Goal: Task Accomplishment & Management: Complete application form

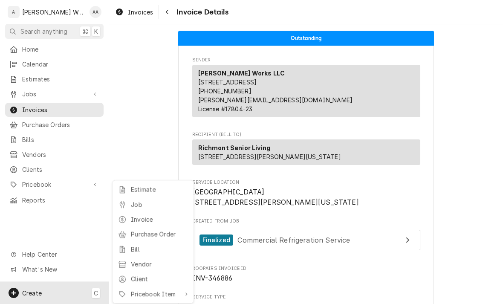
click at [125, 204] on div at bounding box center [122, 204] width 9 height 10
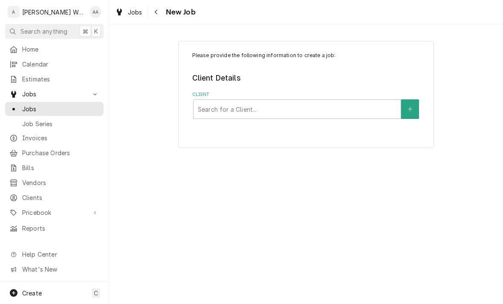
click at [393, 129] on div "Please provide the following information to create a job: Client Details Client…" at bounding box center [306, 94] width 256 height 107
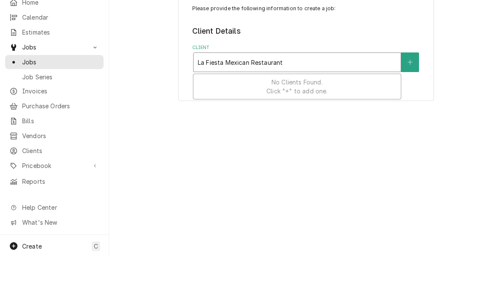
type input "La Fiesta Mexican Restaurant"
click at [407, 103] on button "Client" at bounding box center [410, 109] width 18 height 20
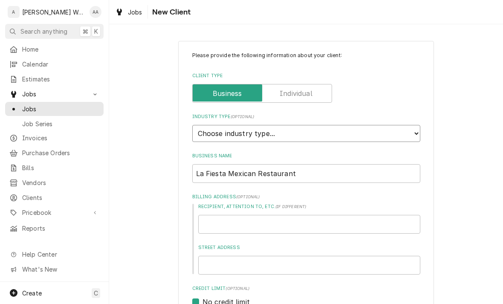
click at [338, 133] on select "Choose industry type... Residential Commercial Industrial Government" at bounding box center [306, 133] width 228 height 17
select select "2"
type textarea "x"
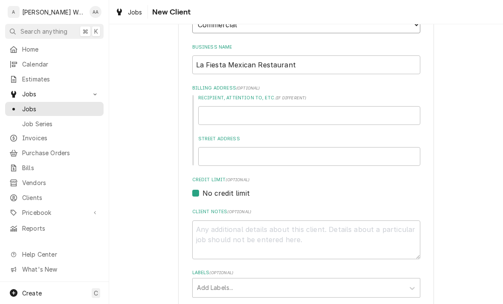
scroll to position [112, 0]
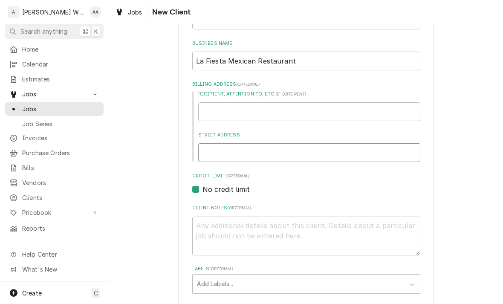
click at [218, 150] on input "Street Address" at bounding box center [309, 152] width 222 height 19
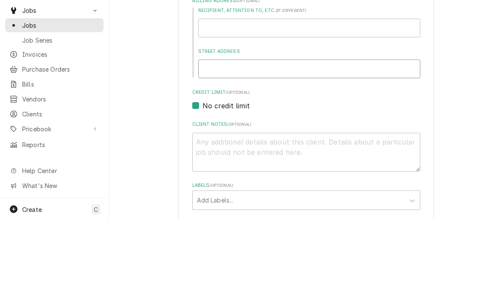
type input "9"
type textarea "x"
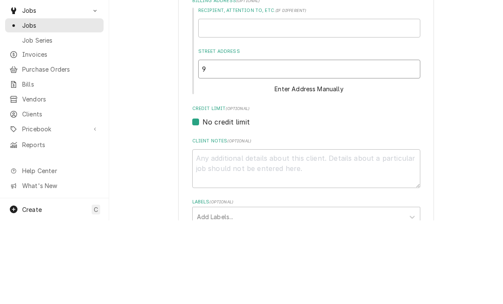
type input "90"
type textarea "x"
type input "902"
type textarea "x"
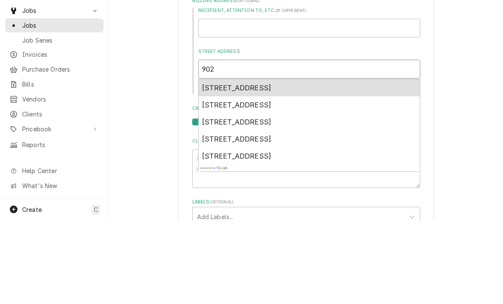
type input "902"
type textarea "x"
type input "902 c"
type textarea "x"
type input "902 ch"
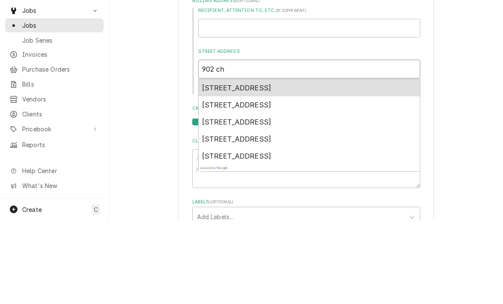
type textarea "x"
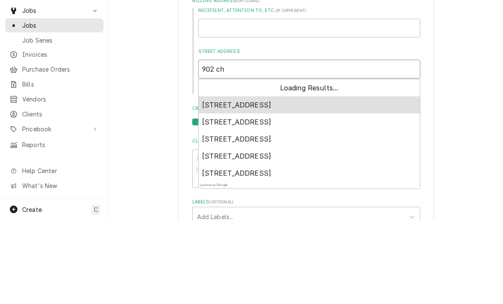
type input "902 chi"
type textarea "x"
type input "902 chic"
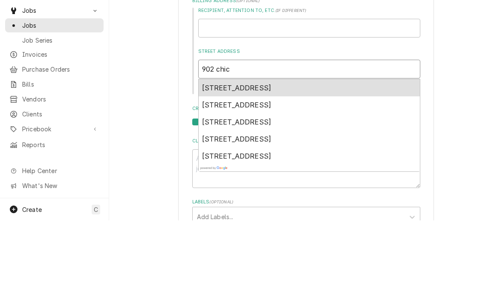
type textarea "x"
type input "902 chica"
click at [223, 167] on span "902 Chicago Avenue, Plattsmouth, NE, USA" at bounding box center [236, 171] width 69 height 9
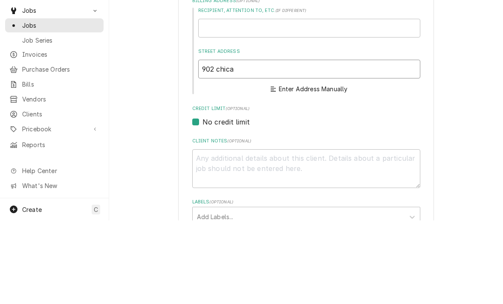
type textarea "x"
type input "902 Chicago Ave"
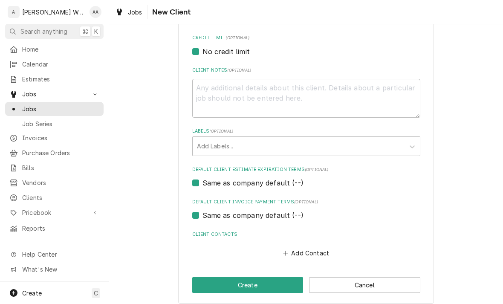
scroll to position [371, 0]
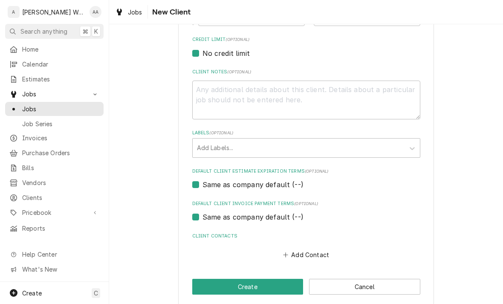
click at [303, 249] on button "Add Contact" at bounding box center [305, 255] width 49 height 12
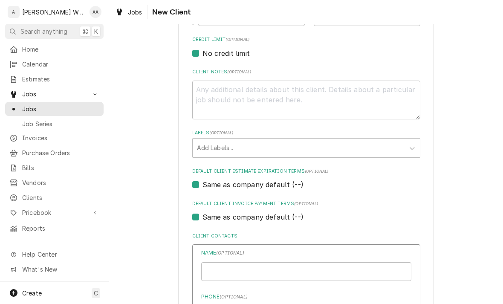
type textarea "x"
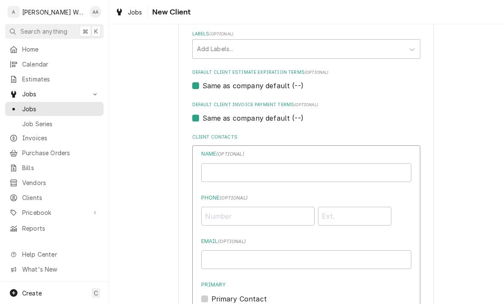
scroll to position [470, 0]
click at [219, 209] on input "Phone ( optional )" at bounding box center [257, 215] width 113 height 19
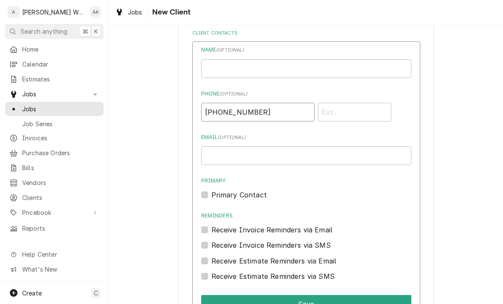
type input "(402) 917-5392"
click at [220, 190] on label "Primary Contact" at bounding box center [238, 195] width 55 height 10
click at [220, 190] on input "Primary" at bounding box center [316, 199] width 210 height 19
checkbox input "true"
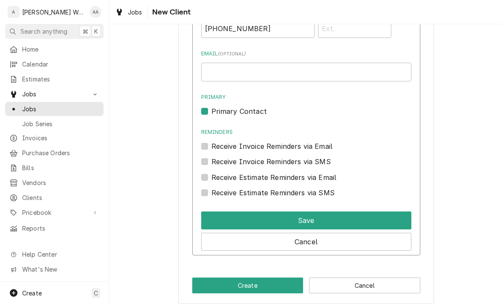
click at [215, 212] on button "Save" at bounding box center [306, 220] width 210 height 18
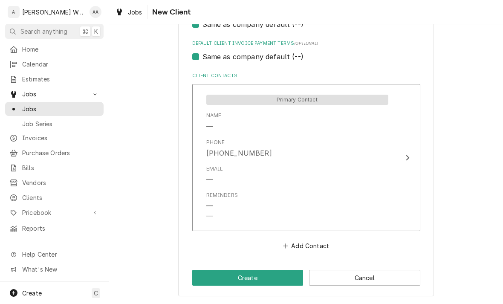
scroll to position [523, 0]
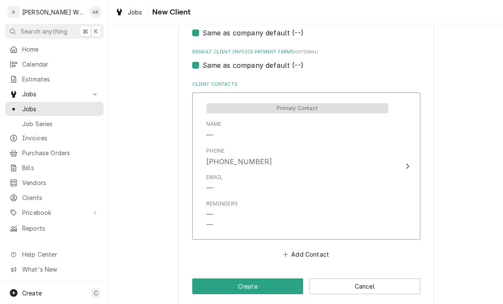
click at [215, 278] on button "Create" at bounding box center [247, 286] width 111 height 16
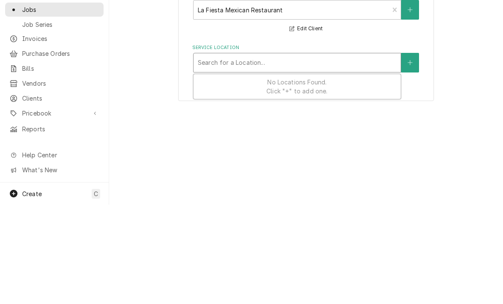
click at [411, 159] on icon "Create New Location" at bounding box center [409, 162] width 5 height 6
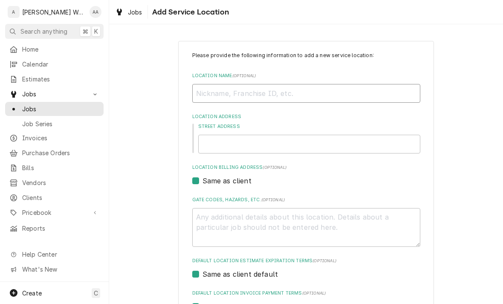
click at [205, 94] on input "Location Name ( optional )" at bounding box center [306, 93] width 228 height 19
type textarea "x"
type input "La"
type textarea "x"
type input "La"
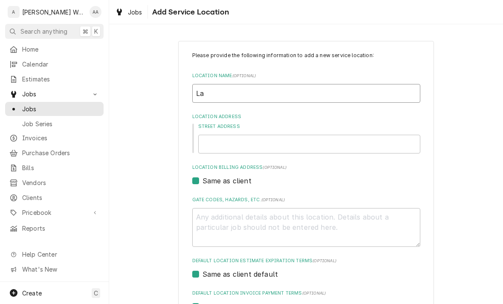
type textarea "x"
type input "La F"
type textarea "x"
type input "La Fi"
type textarea "x"
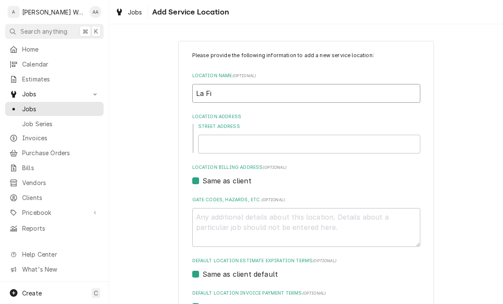
type input "La Fie"
type textarea "x"
type input "La Fies"
type textarea "x"
type input "La Fiest"
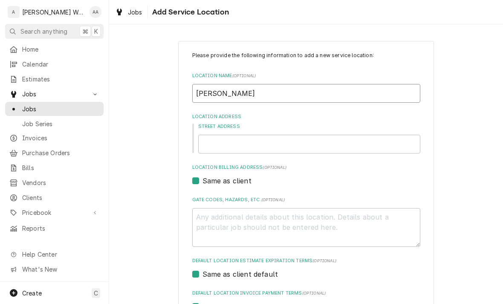
type textarea "x"
type input "La Fiesta"
type textarea "x"
type input "La Fiesta"
type textarea "x"
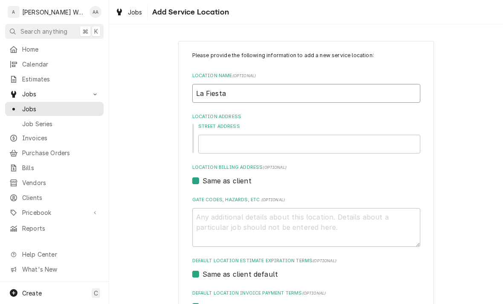
type input "La Fiesta M"
type textarea "x"
type input "La Fiesta Me"
type textarea "x"
type input "La Fiesta Mex"
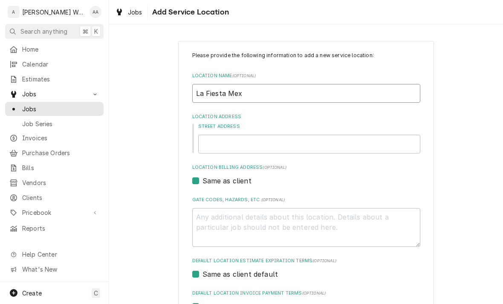
type textarea "x"
type input "La Fiesta Mexi"
type textarea "x"
type input "La Fiesta Mexic"
type textarea "x"
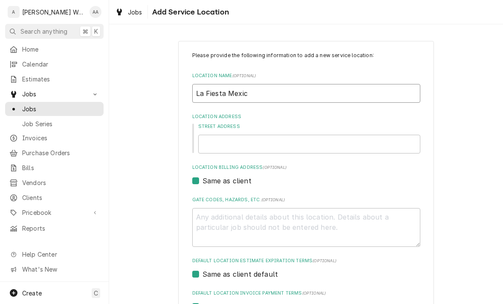
type input "La Fiesta Mexica"
type textarea "x"
type input "La Fiesta Mexican"
type textarea "x"
type input "La Fiesta Mexican"
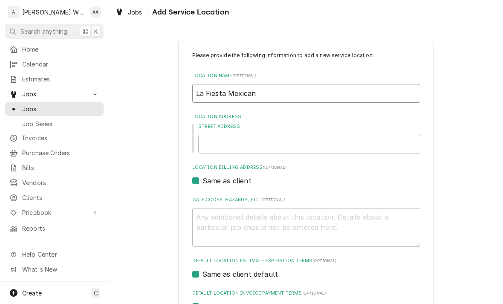
type textarea "x"
type input "La Fiesta Mexican R"
type textarea "x"
type input "La Fiesta Mexican Re"
type textarea "x"
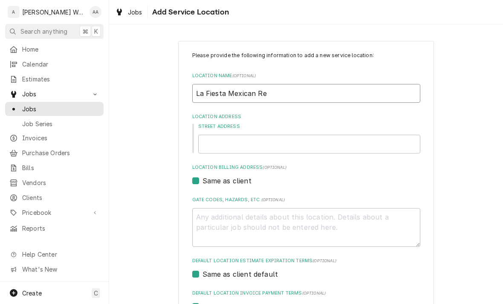
type input "La Fiesta Mexican Res"
type textarea "x"
type input "La Fiesta Mexican Restaurant"
type textarea "x"
type input "La Fiesta Mexican Restaurant"
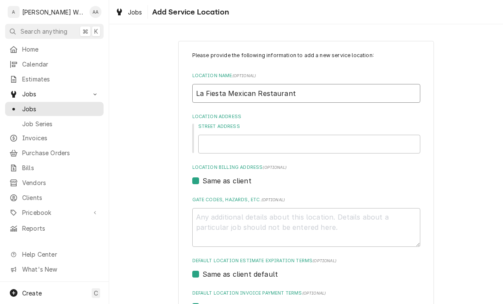
type textarea "x"
type input "La Fiesta Mexican Restaurant"
type textarea "x"
type input "La Fiesta Mexican Restaurant"
click at [222, 144] on input "Street Address" at bounding box center [309, 144] width 222 height 19
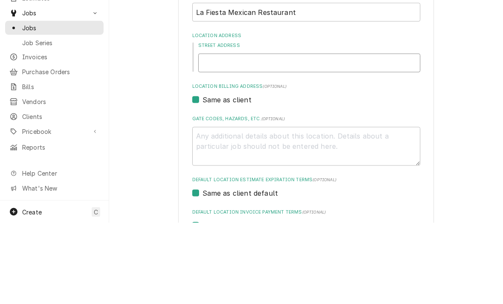
type input "9"
type textarea "x"
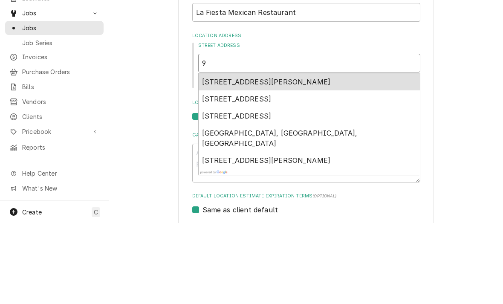
type input "90"
type textarea "x"
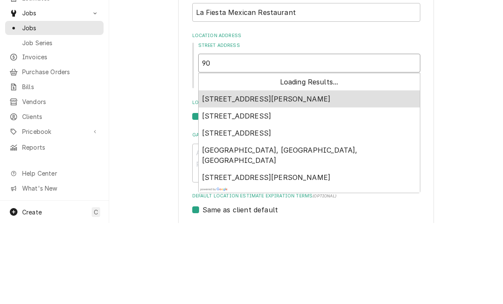
type input "902"
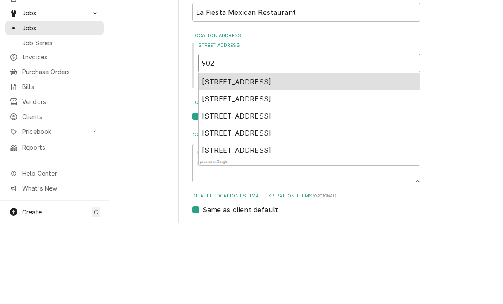
type textarea "x"
type input "902"
type textarea "x"
type input "902 c"
type textarea "x"
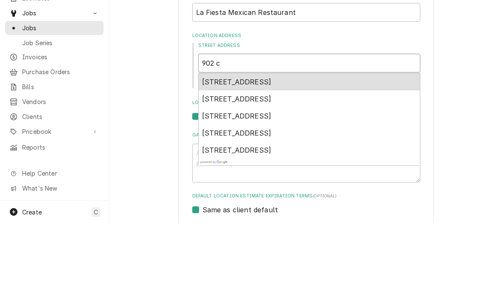
type input "902 ch"
type textarea "x"
type input "902 chi"
type textarea "x"
type input "902 chic"
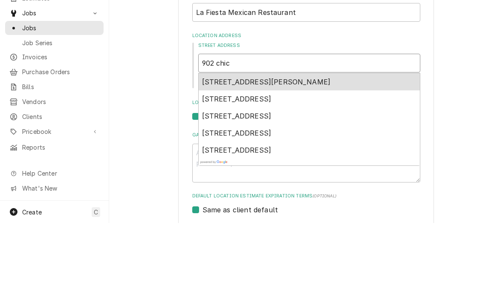
type textarea "x"
type input "902 chica"
click at [215, 158] on span "902 Chicago Avenue, Plattsmouth, NE, USA" at bounding box center [236, 162] width 69 height 9
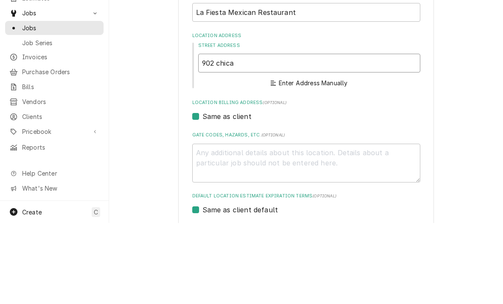
type textarea "x"
type input "902 Chicago Ave"
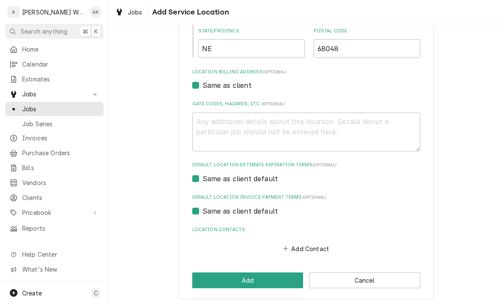
scroll to position [218, 0]
click at [207, 284] on button "Add" at bounding box center [247, 281] width 111 height 16
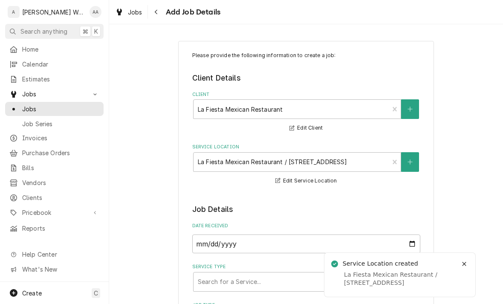
type textarea "x"
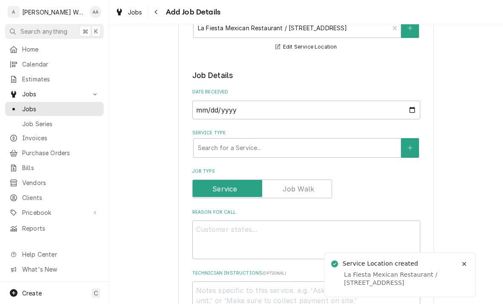
scroll to position [137, 0]
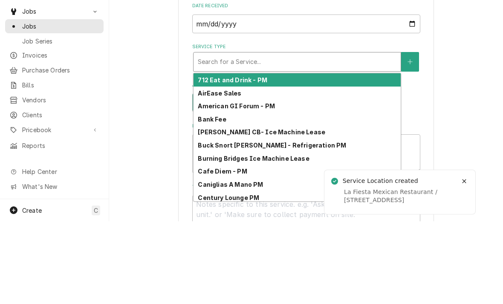
type input "i"
type textarea "x"
type input "ic"
type textarea "x"
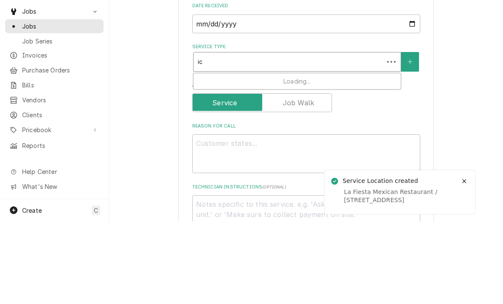
type input "ice"
type textarea "x"
type input "ice s"
type textarea "x"
type input "ice se"
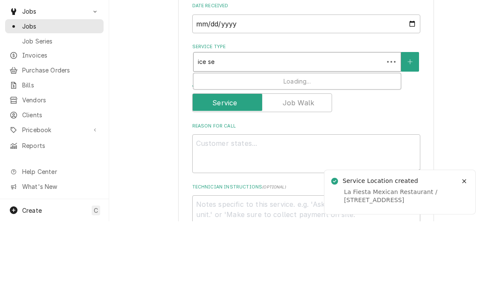
type textarea "x"
type input "ice serv"
type textarea "x"
type input "ice servi"
type textarea "x"
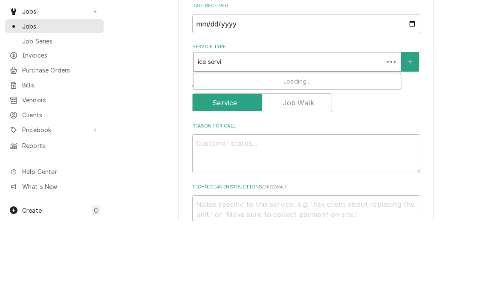
type input "ice servic"
type textarea "x"
type input "ice service"
type textarea "x"
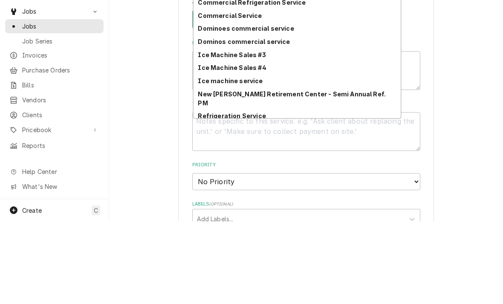
scroll to position [21, 0]
click at [210, 159] on strong "Ice machine service" at bounding box center [230, 162] width 65 height 7
type input "ice service"
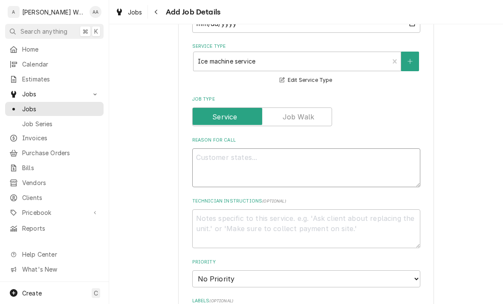
click at [212, 161] on textarea "Reason For Call" at bounding box center [306, 167] width 228 height 39
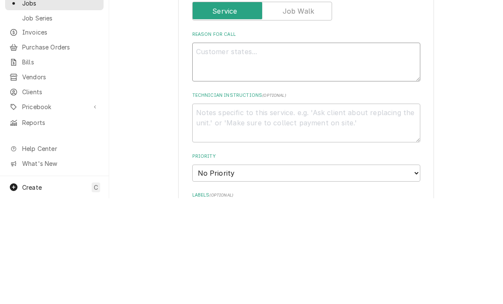
type textarea "x"
type textarea "I"
type textarea "x"
type textarea "Ic"
type textarea "x"
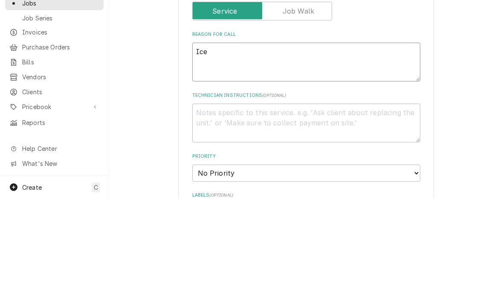
type textarea "Ice"
type textarea "x"
type textarea "Ice m"
type textarea "x"
type textarea "Ice ma"
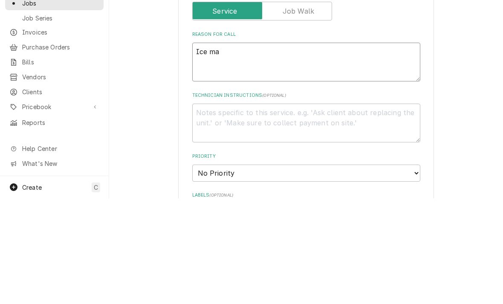
type textarea "x"
type textarea "Ice mac"
type textarea "x"
type textarea "Ice machi"
type textarea "x"
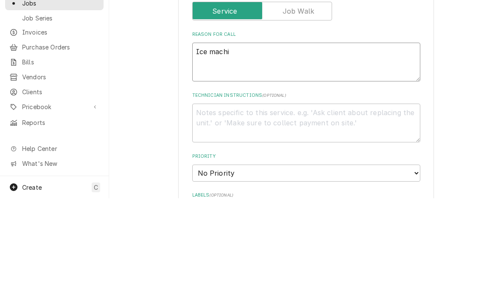
type textarea "Ice machin"
type textarea "x"
type textarea "Ice machine"
type textarea "x"
type textarea "Ice machine"
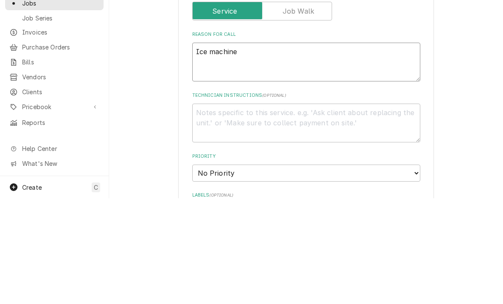
type textarea "x"
type textarea "Ice machine n"
type textarea "x"
type textarea "Ice machine no"
type textarea "x"
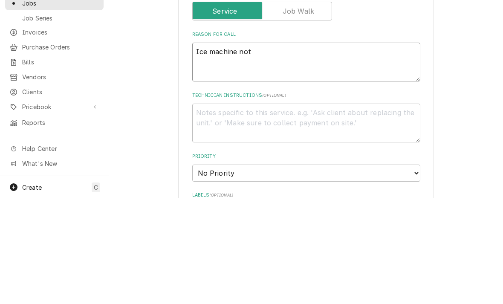
type textarea "Ice machine not"
type textarea "x"
type textarea "Ice machine not p"
type textarea "x"
type textarea "Ice machine not pr"
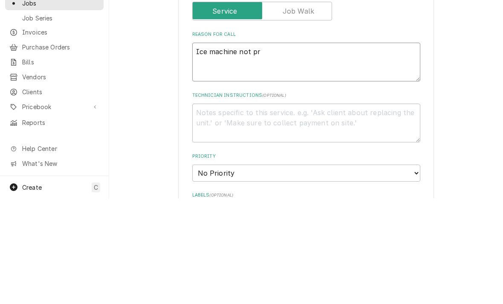
type textarea "x"
type textarea "Ice machine not prod"
type textarea "x"
type textarea "Ice machine not produ"
type textarea "x"
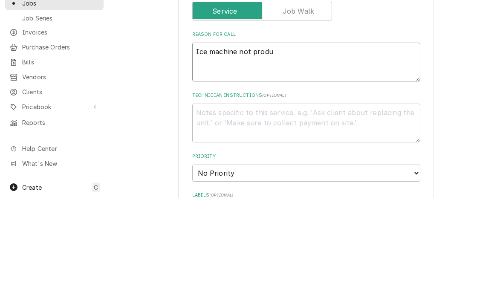
type textarea "Ice machine not produc"
type textarea "x"
type textarea "Ice machine not produci"
type textarea "x"
type textarea "Ice machine not producin"
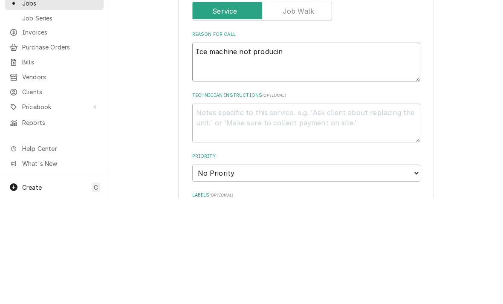
type textarea "x"
type textarea "Ice machine not producing"
type textarea "x"
type textarea "Ice machine not producing"
type textarea "x"
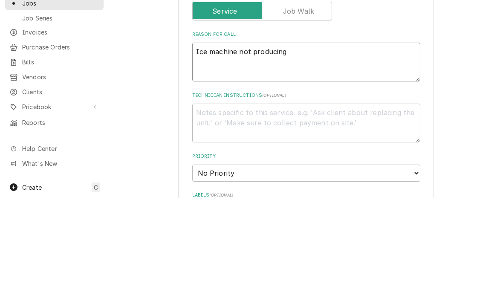
type textarea "Ice machine not producing -"
type textarea "x"
type textarea "Ice machine not producing -"
type textarea "x"
type textarea "Ice machine not producing - ma"
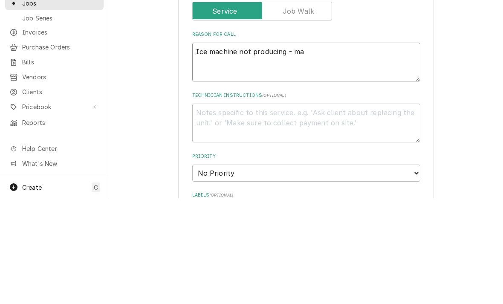
type textarea "x"
type textarea "Ice machine not producing - max"
type textarea "x"
type textarea "Ice machine not producing - max"
type textarea "x"
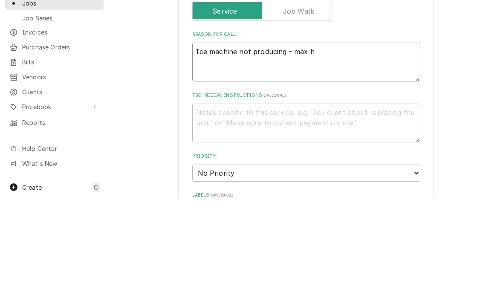
type textarea "Ice machine not producing - max ha"
type textarea "x"
type textarea "Ice machine not producing - max har"
type textarea "x"
type textarea "Ice machine not producing - max harv"
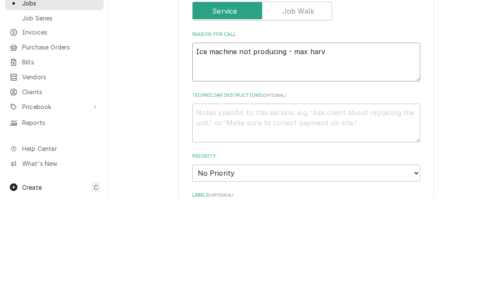
type textarea "x"
type textarea "Ice machine not producing - max harves"
type textarea "x"
type textarea "Ice machine not producing - max harvest"
type textarea "x"
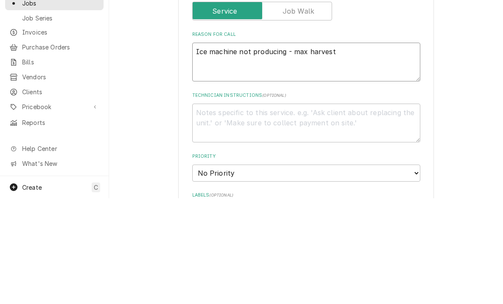
type textarea "Ice machine not producing - max harvest e"
type textarea "x"
type textarea "Ice machine not producing - max harvest er"
type textarea "x"
type textarea "Ice machine not producing - max harvest err"
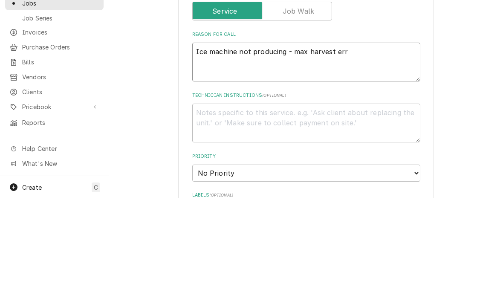
type textarea "x"
type textarea "Ice machine not producing - max harvest erro"
type textarea "x"
type textarea "Ice machine not producing - max harvest error"
type textarea "x"
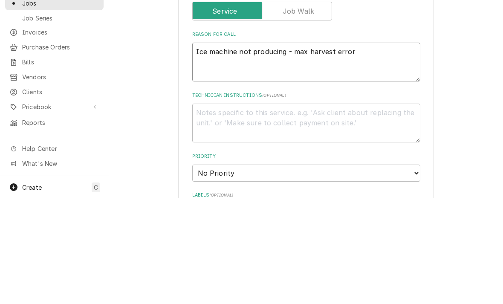
type textarea "Ice machine not producing - max harvest error"
type textarea "x"
type textarea "Ice machine not producing - max harvest error c"
type textarea "x"
type textarea "Ice machine not producing - max harvest error cod"
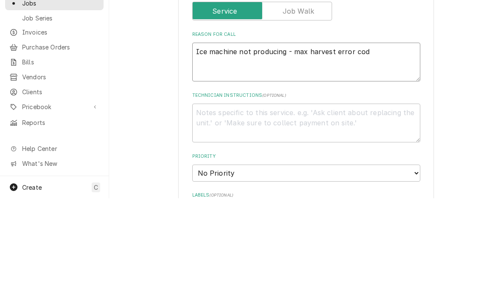
type textarea "x"
type textarea "Ice machine not producing - max harvest error code"
type textarea "x"
type textarea "Ice machine not producing - max harvest error code"
type textarea "x"
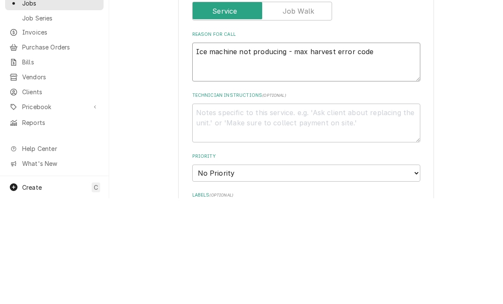
type textarea "Ice machine not producing - max harvest error code."
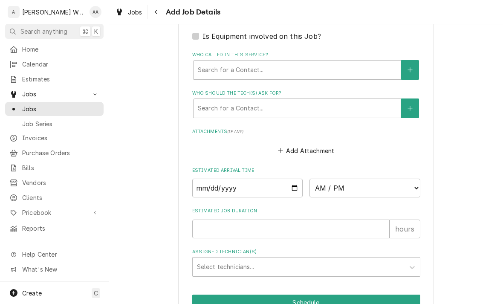
scroll to position [562, 0]
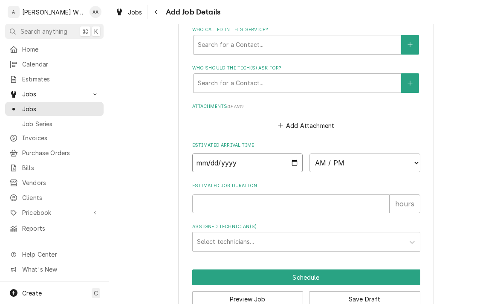
click at [201, 160] on input "Date" at bounding box center [247, 162] width 111 height 19
click at [356, 161] on select "AM / PM 6:00 AM 6:15 AM 6:30 AM 6:45 AM 7:00 AM 7:15 AM 7:30 AM 7:45 AM 8:00 AM…" at bounding box center [364, 162] width 111 height 19
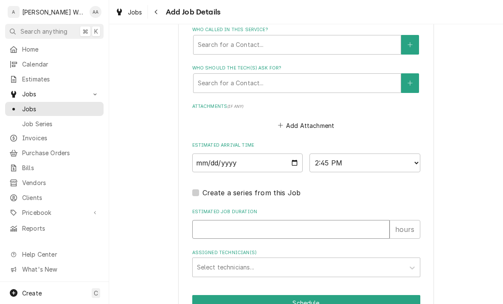
click at [225, 223] on input "Estimated Job Duration" at bounding box center [290, 229] width 197 height 19
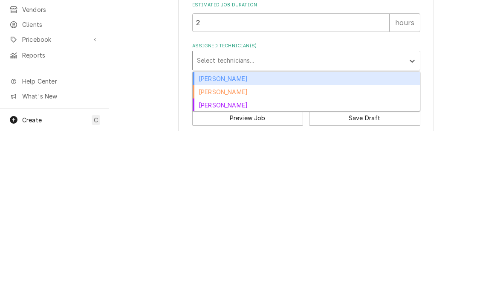
scroll to position [597, 0]
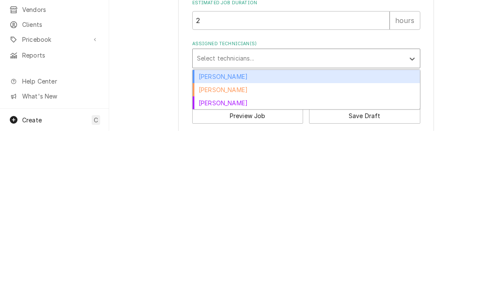
click at [200, 256] on div "Caleb Anderson" at bounding box center [305, 262] width 227 height 13
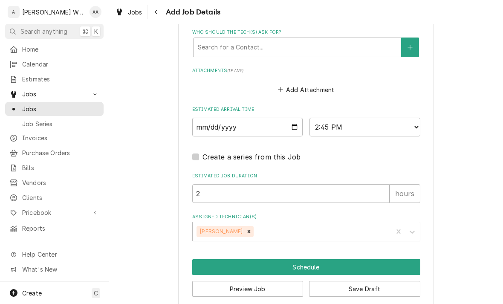
click at [212, 268] on button "Schedule" at bounding box center [306, 267] width 228 height 16
